Goal: Find specific page/section: Find specific page/section

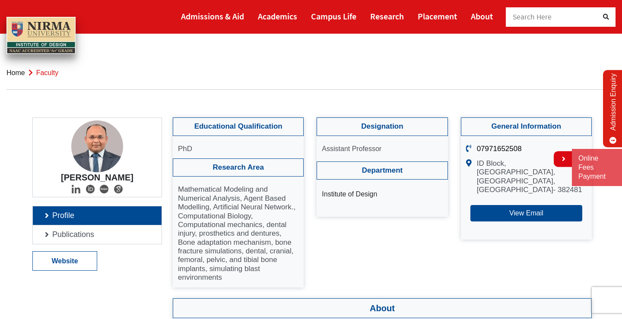
click at [518, 14] on span "Search Here" at bounding box center [532, 17] width 39 height 10
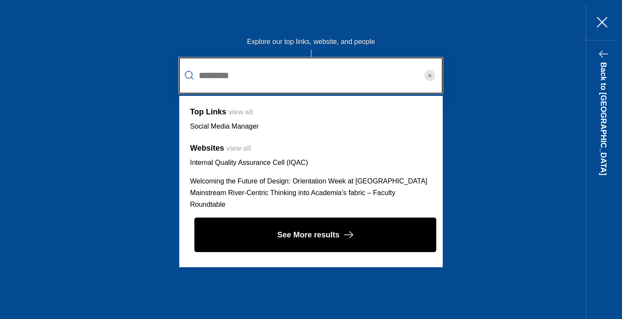
type input "********"
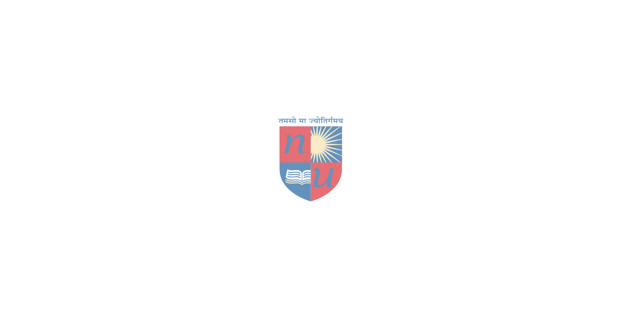
scroll to position [196, 0]
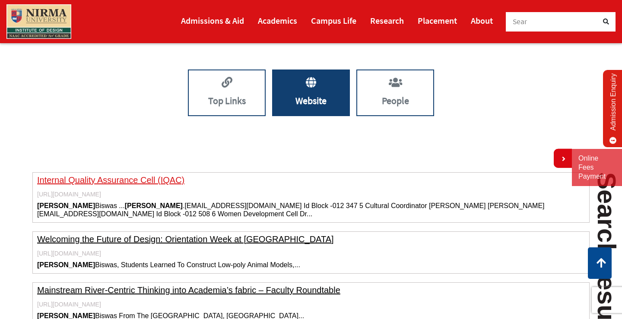
click at [127, 182] on link "Internal Quality Assurance Cell (IQAC)" at bounding box center [110, 180] width 147 height 10
